Goal: Task Accomplishment & Management: Use online tool/utility

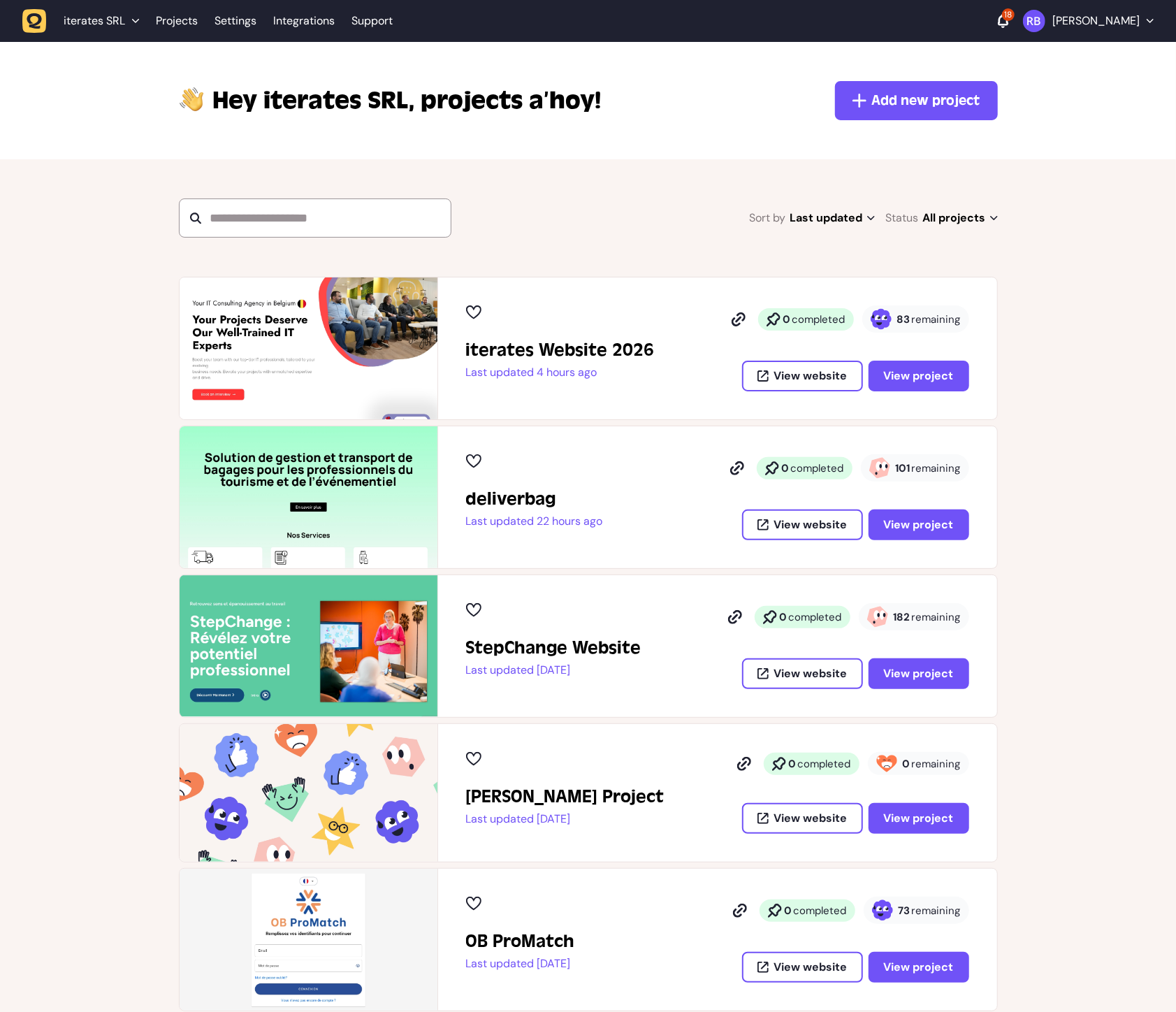
click at [895, 357] on div "0 completed 83 remaining View website View project" at bounding box center [842, 348] width 253 height 86
click at [895, 370] on span "View project" at bounding box center [919, 375] width 70 height 11
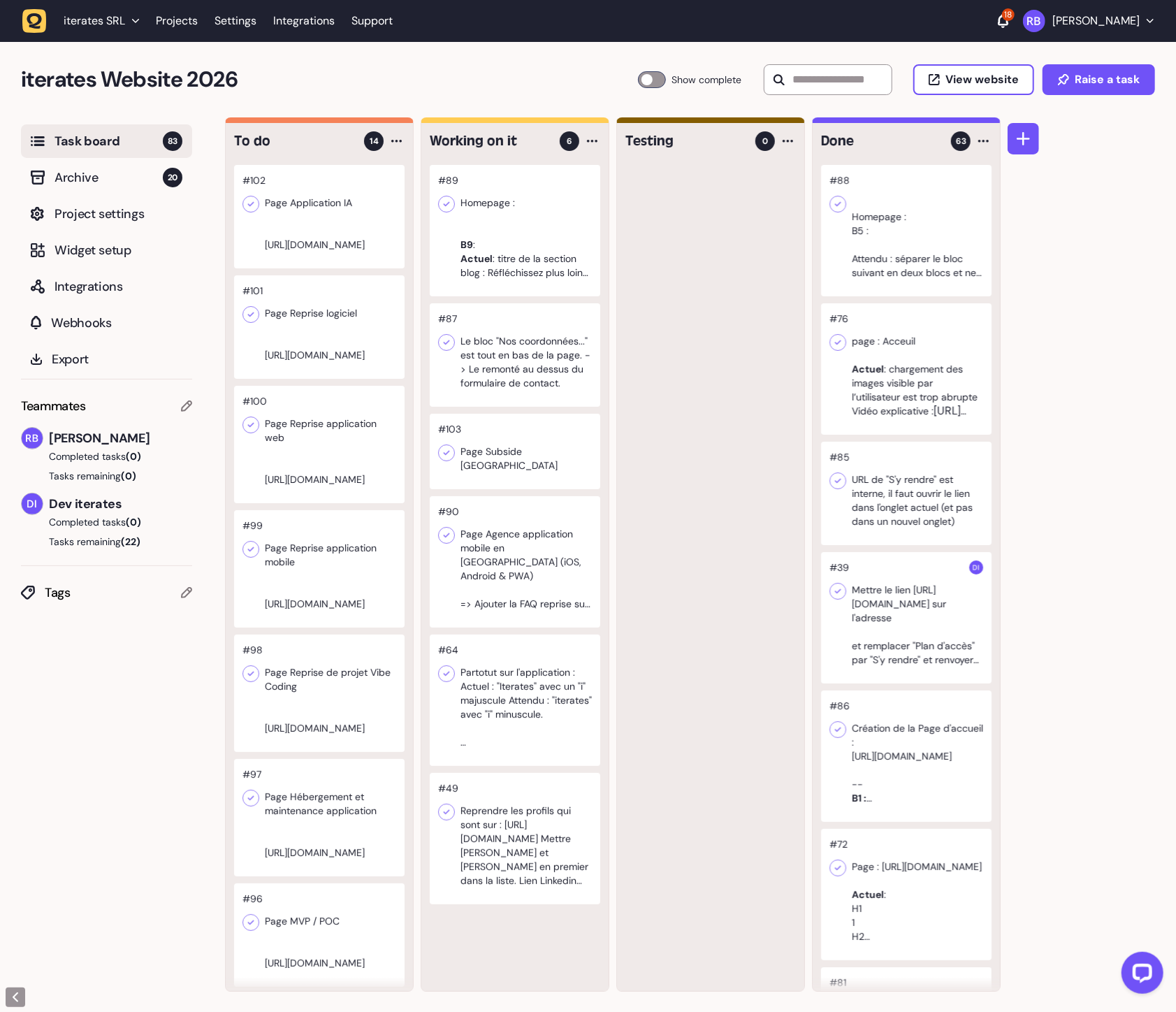
click at [681, 637] on div at bounding box center [710, 578] width 188 height 826
click at [1046, 486] on div "To do 14 #102 Page Application IA https://docs.google.com/document/d/1IpNOuFr3a…" at bounding box center [700, 564] width 951 height 895
